Goal: Use online tool/utility: Utilize a website feature to perform a specific function

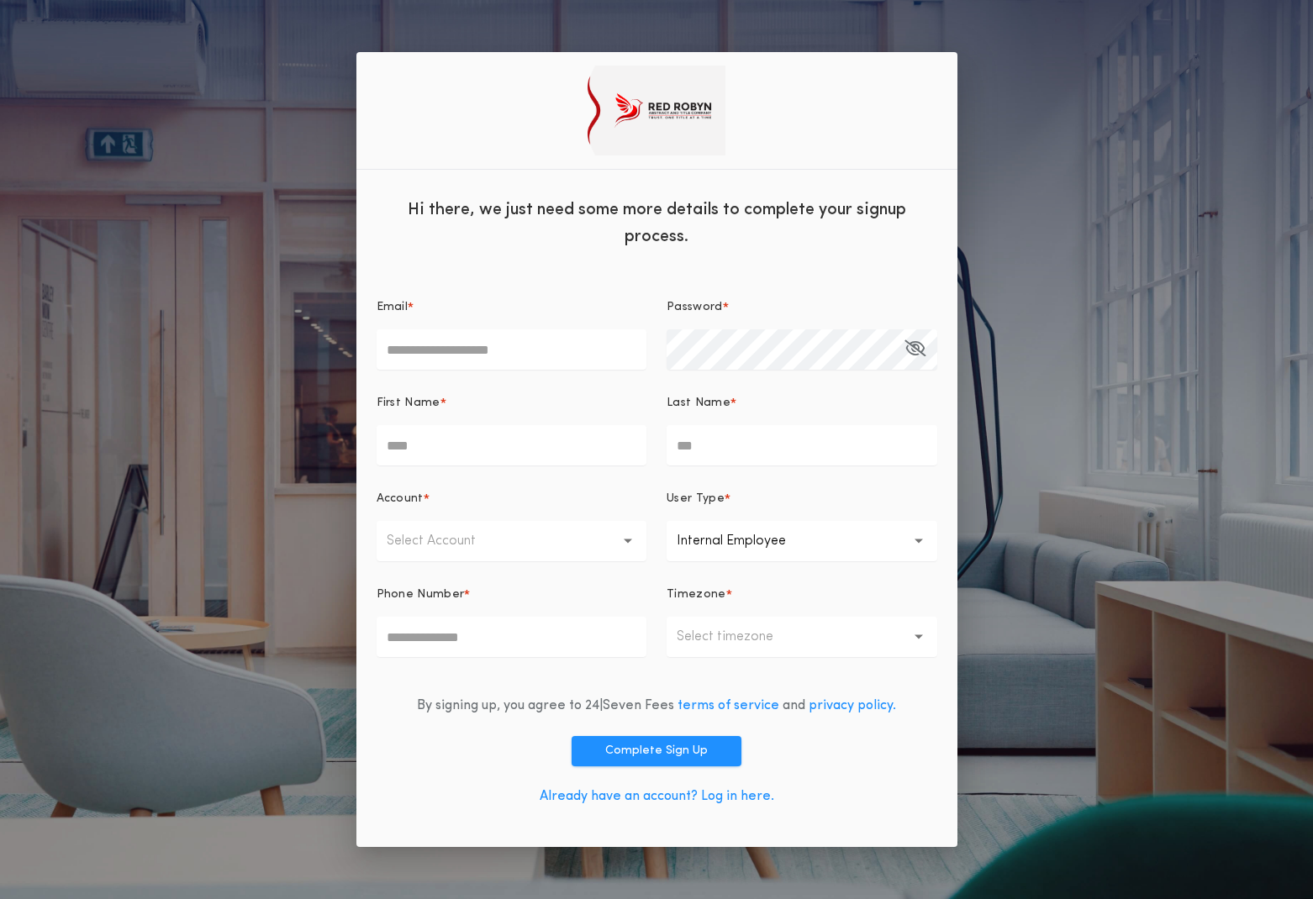
click at [493, 346] on input "Email *" at bounding box center [512, 350] width 271 height 40
type input "**********"
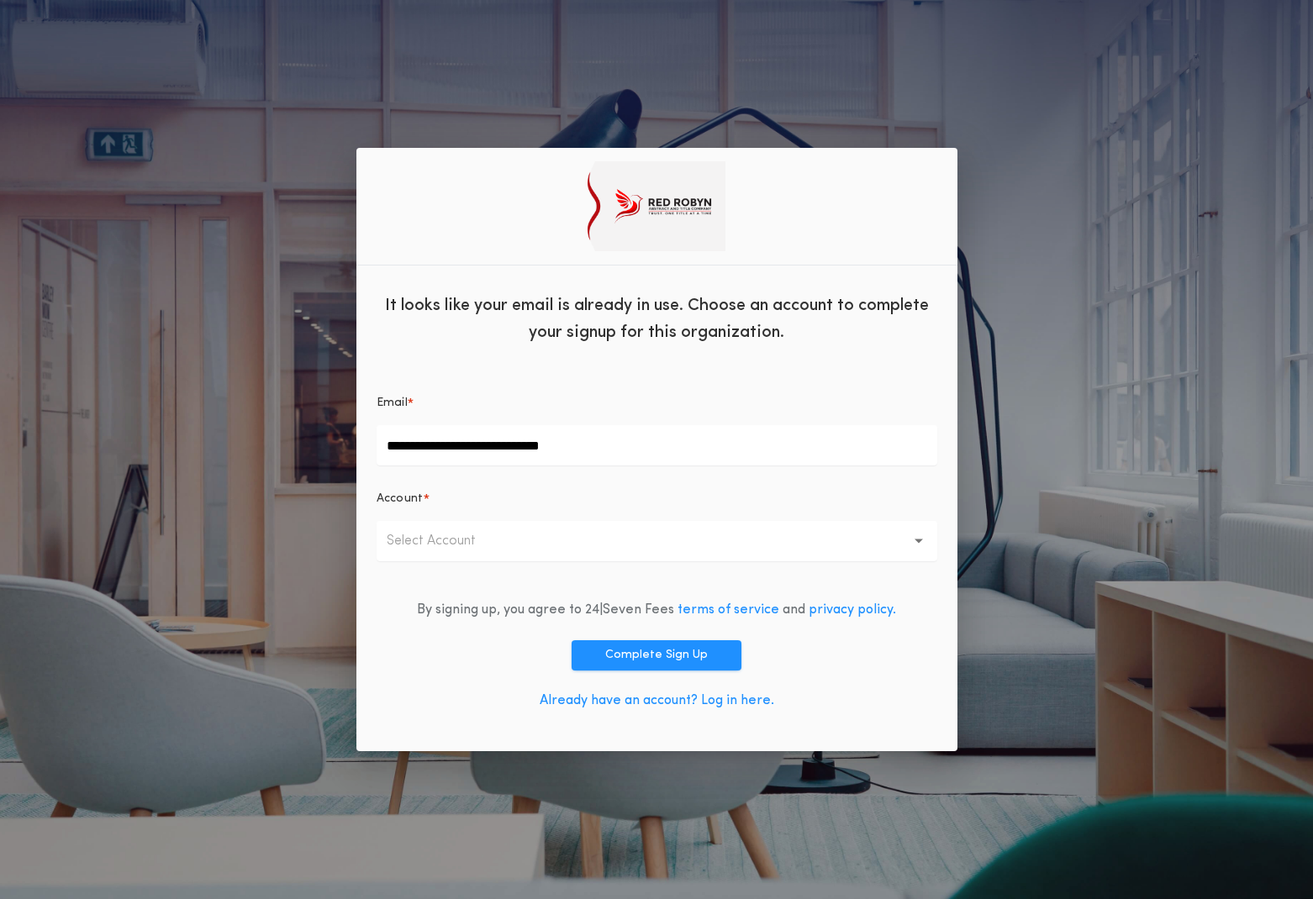
click at [660, 546] on button "Select Account" at bounding box center [657, 541] width 561 height 40
click at [571, 582] on p "Red [PERSON_NAME] Abstract & Title" at bounding box center [657, 585] width 561 height 40
click at [640, 651] on button "Complete Sign Up" at bounding box center [657, 656] width 170 height 30
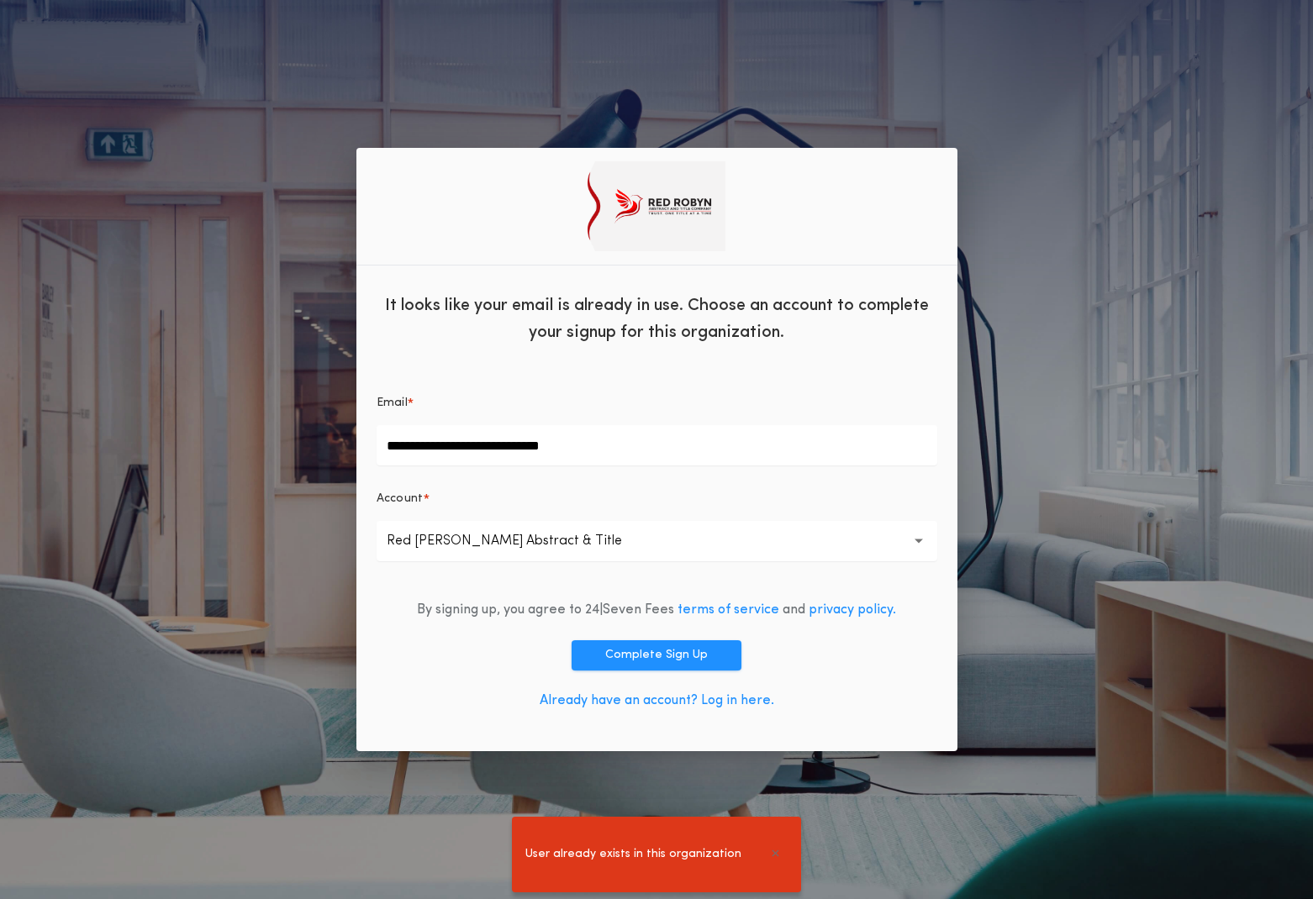
click at [728, 702] on link "Already have an account? Log in here." at bounding box center [657, 700] width 235 height 13
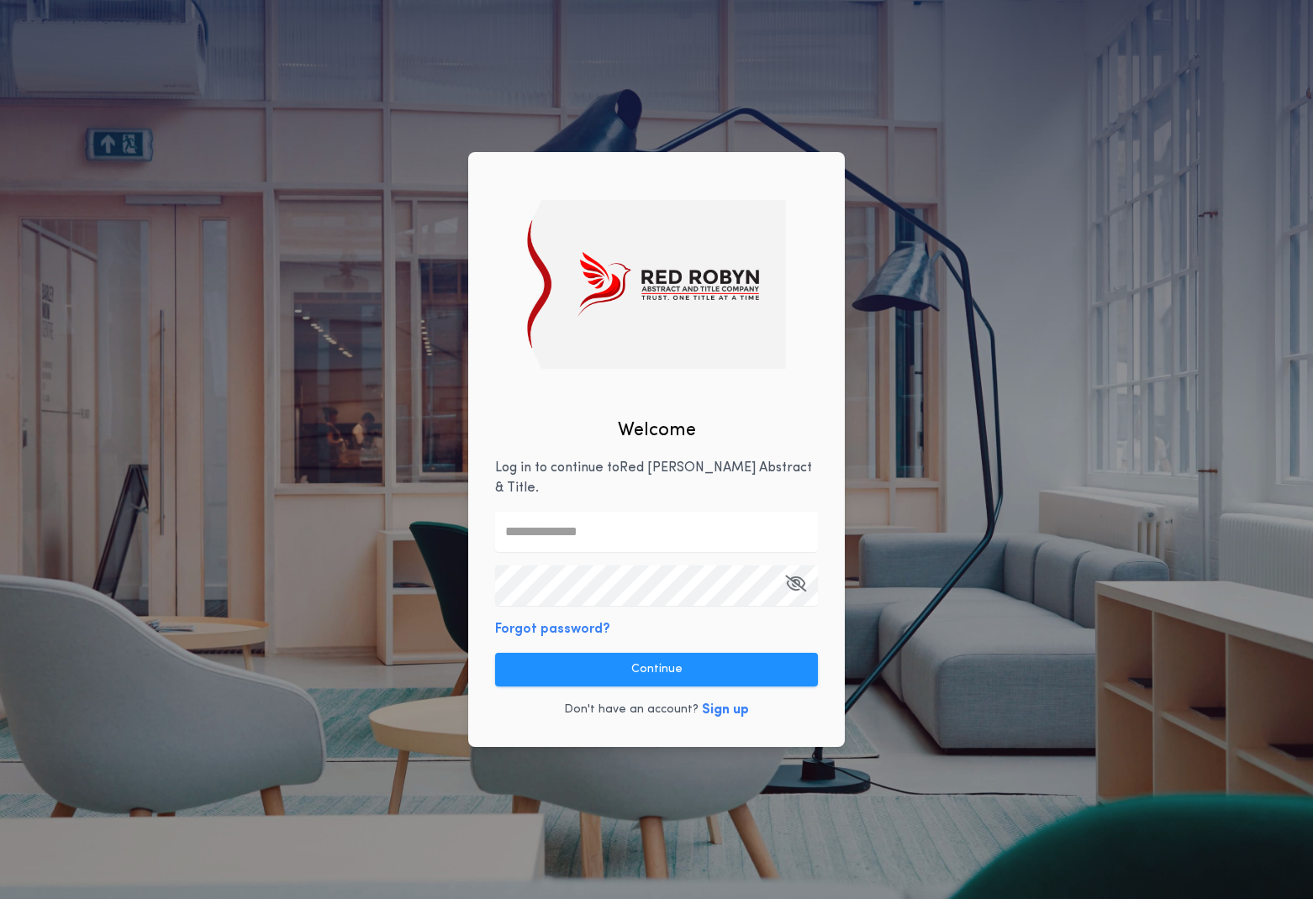
click at [631, 512] on input "text" at bounding box center [656, 532] width 323 height 40
type input "**********"
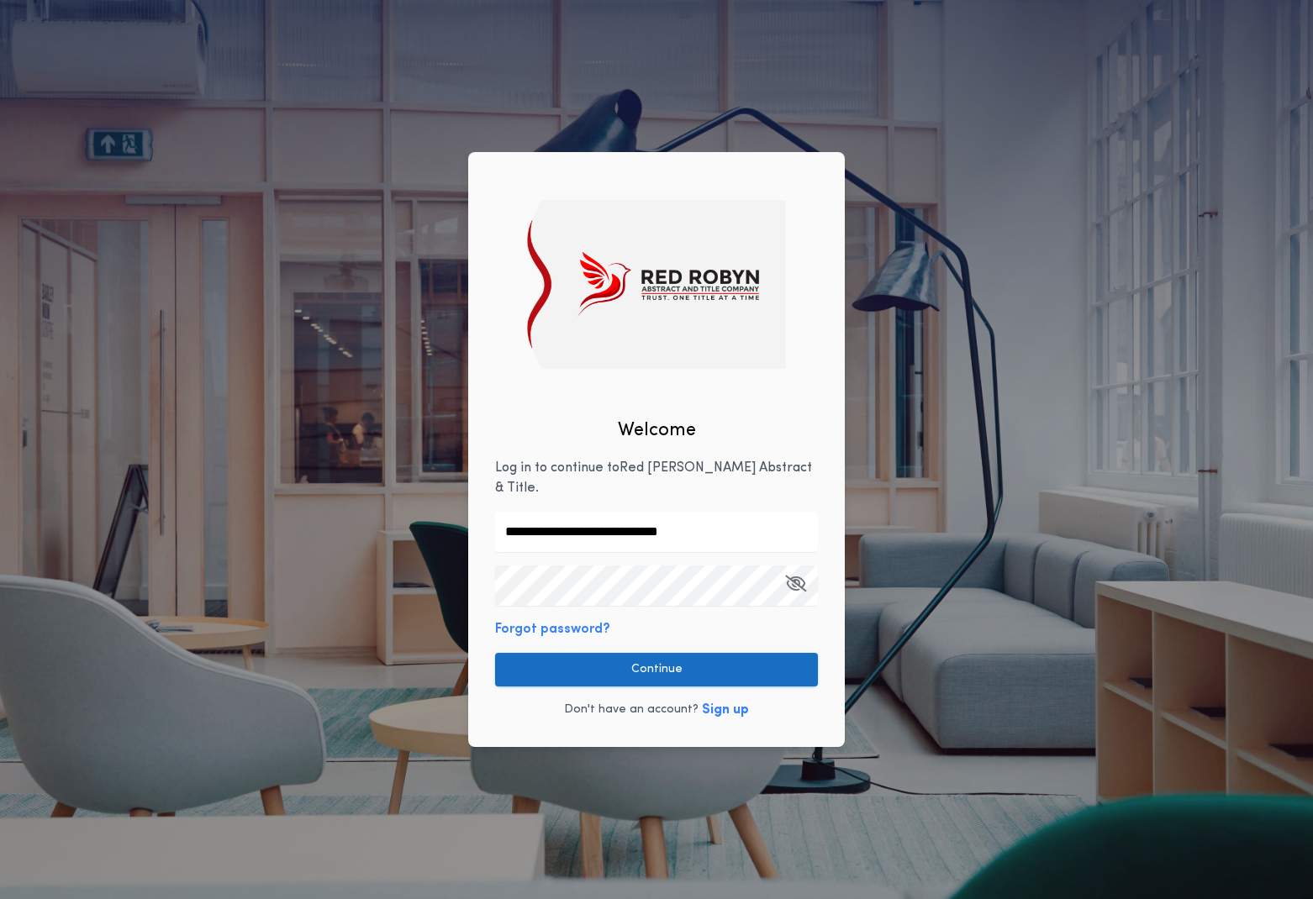
click at [620, 664] on button "Continue" at bounding box center [656, 670] width 323 height 34
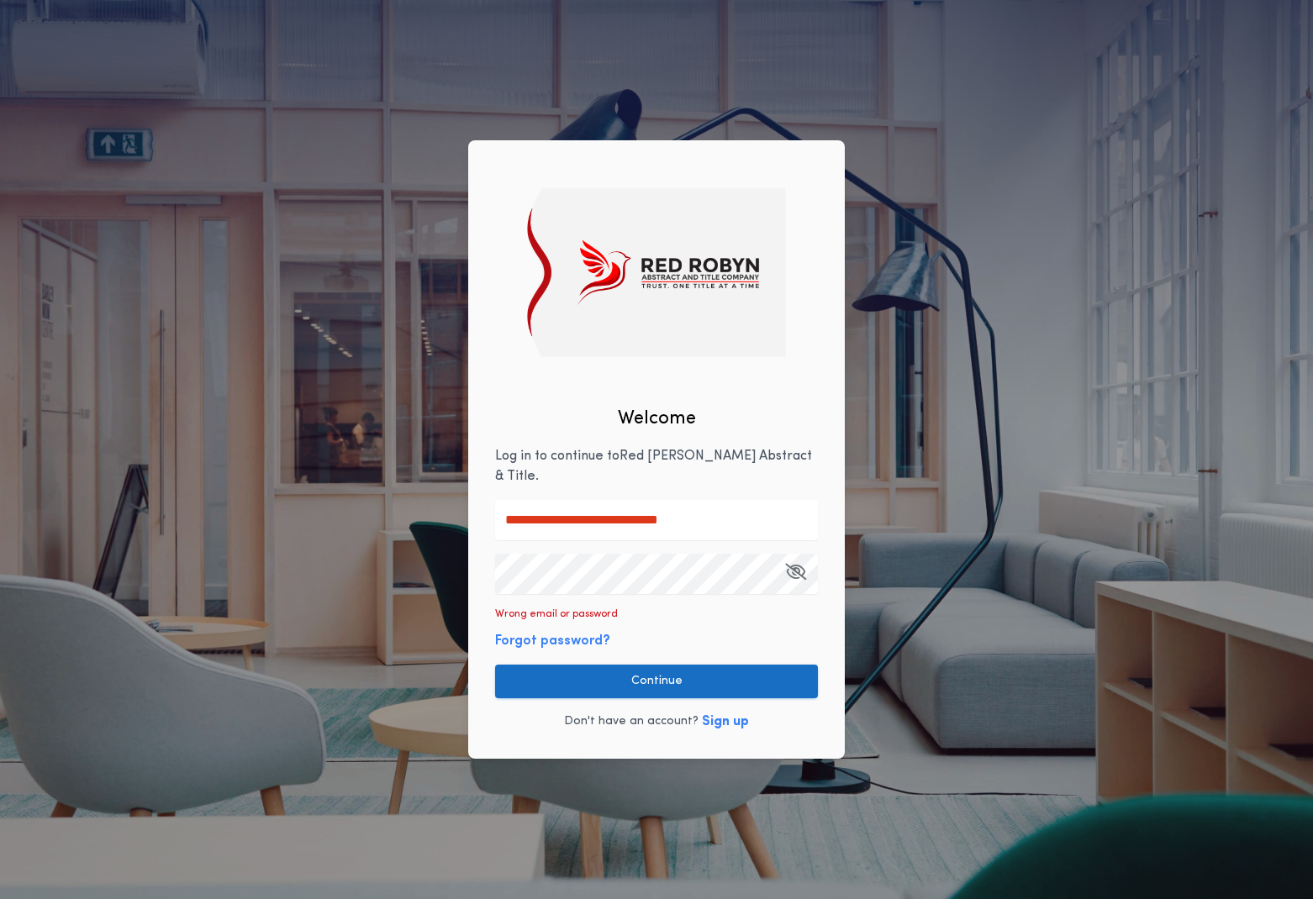
click at [725, 672] on button "Continue" at bounding box center [656, 682] width 323 height 34
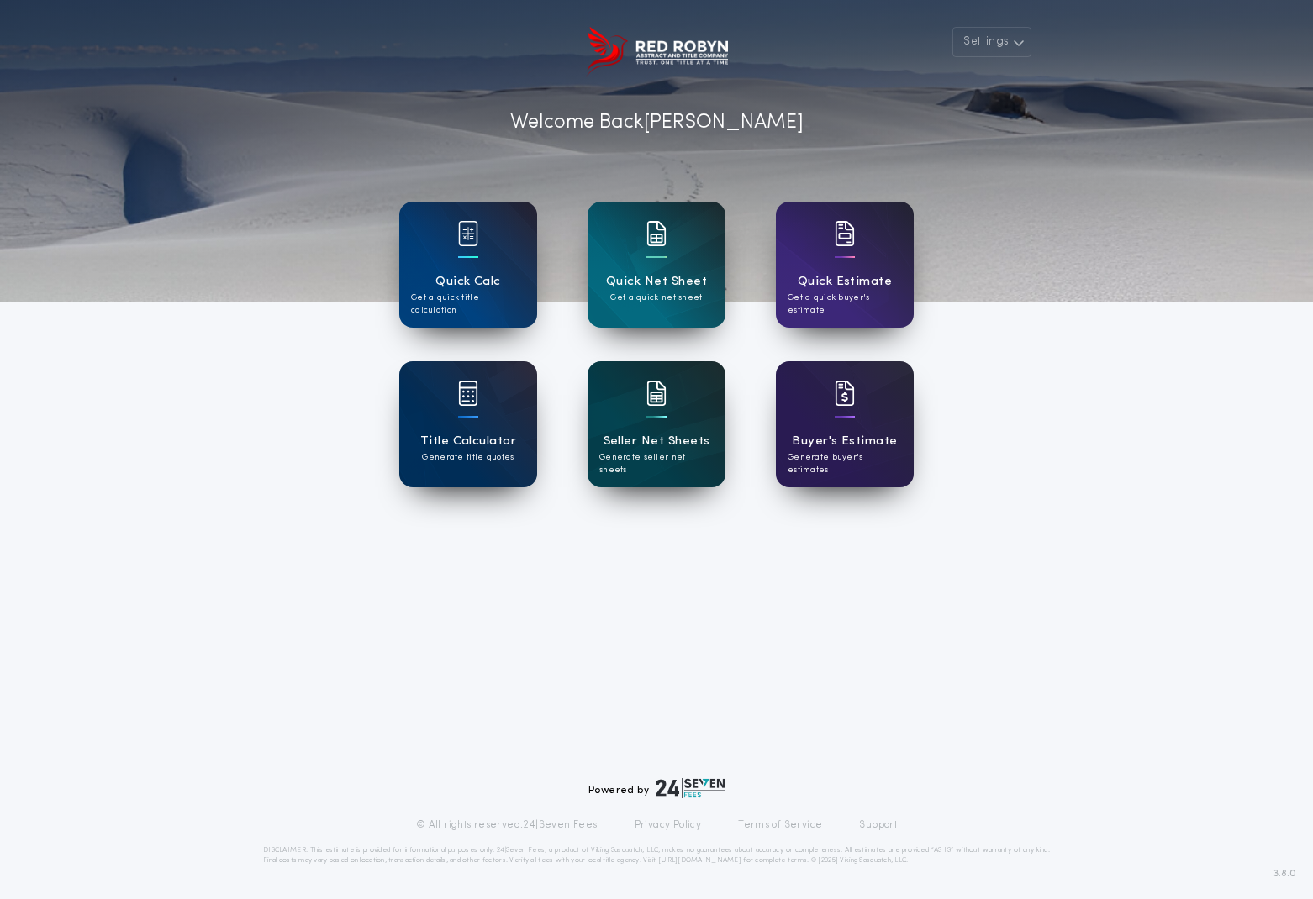
click at [666, 451] on p "Generate seller net sheets" at bounding box center [656, 463] width 114 height 25
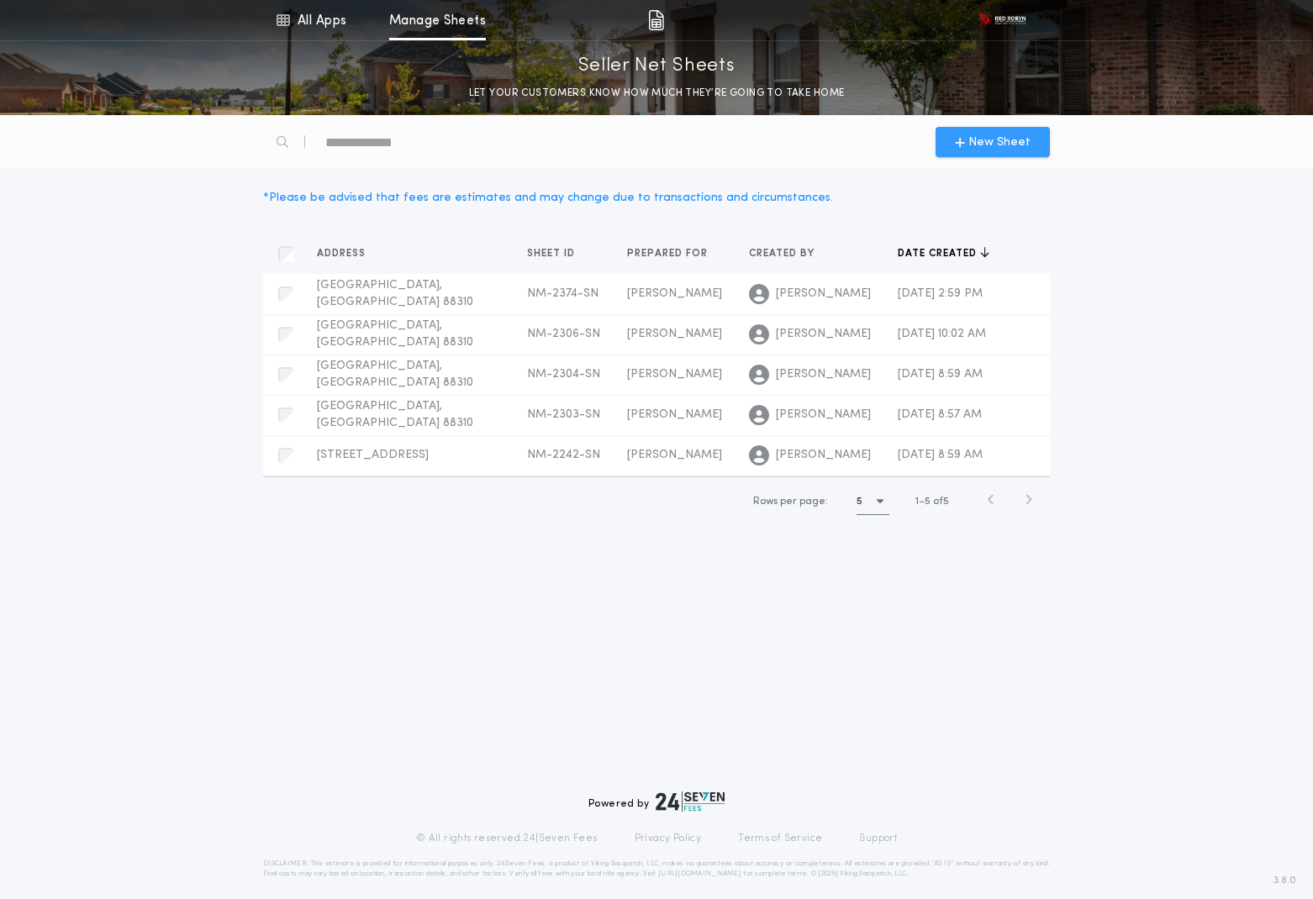
click at [1015, 142] on span "New Sheet" at bounding box center [999, 143] width 62 height 18
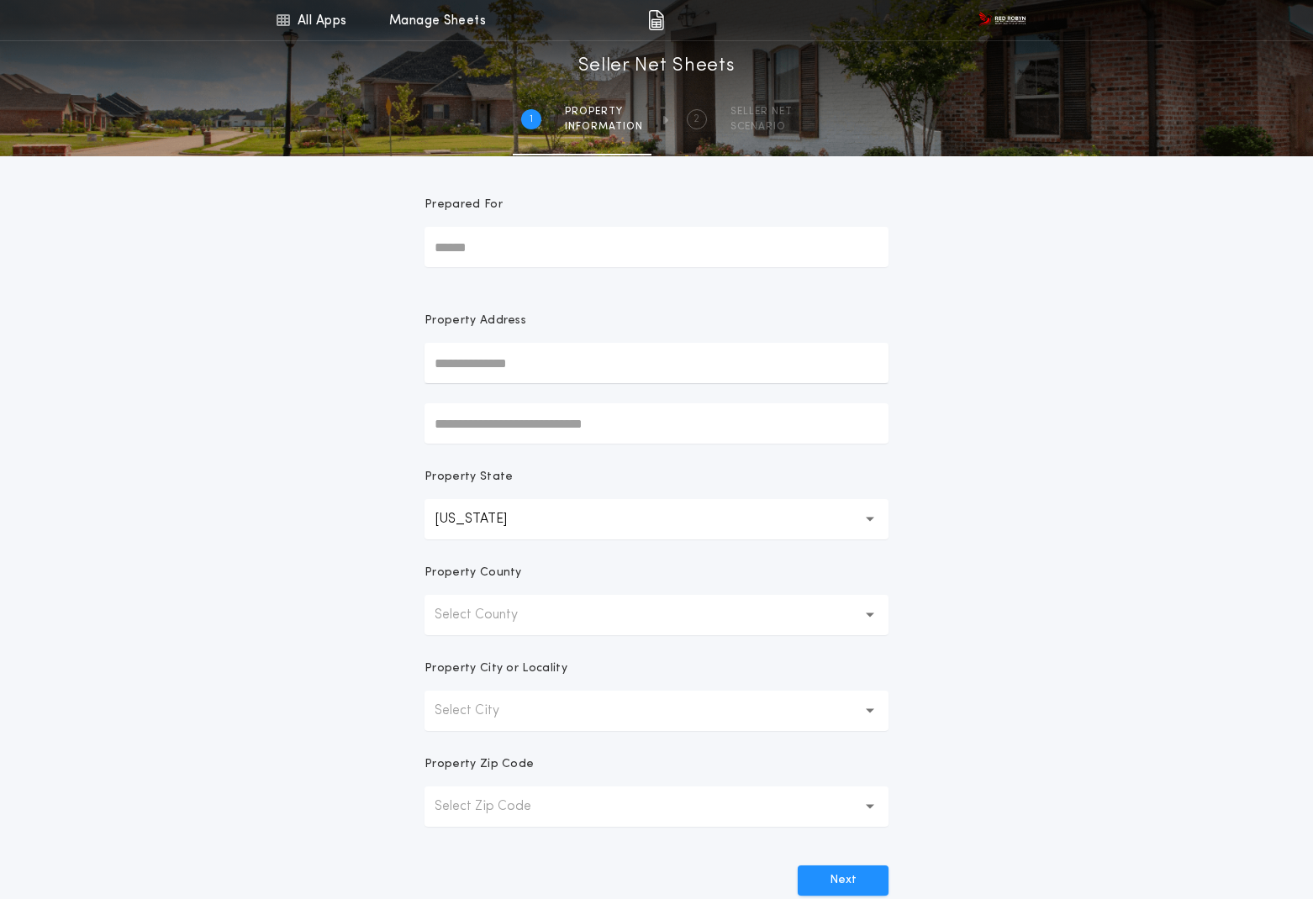
click at [1007, 18] on img at bounding box center [1001, 20] width 47 height 17
